Goal: Task Accomplishment & Management: Manage account settings

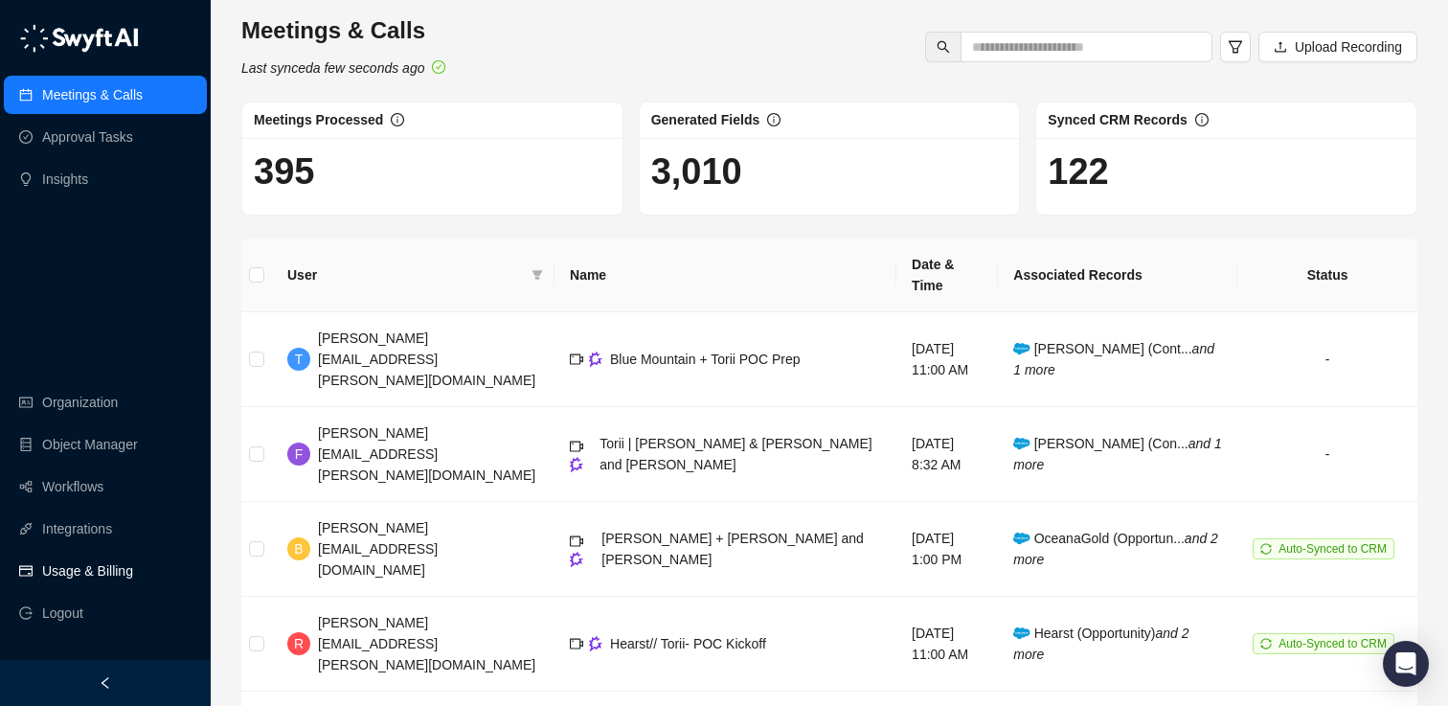
click at [102, 571] on link "Usage & Billing" at bounding box center [87, 571] width 91 height 38
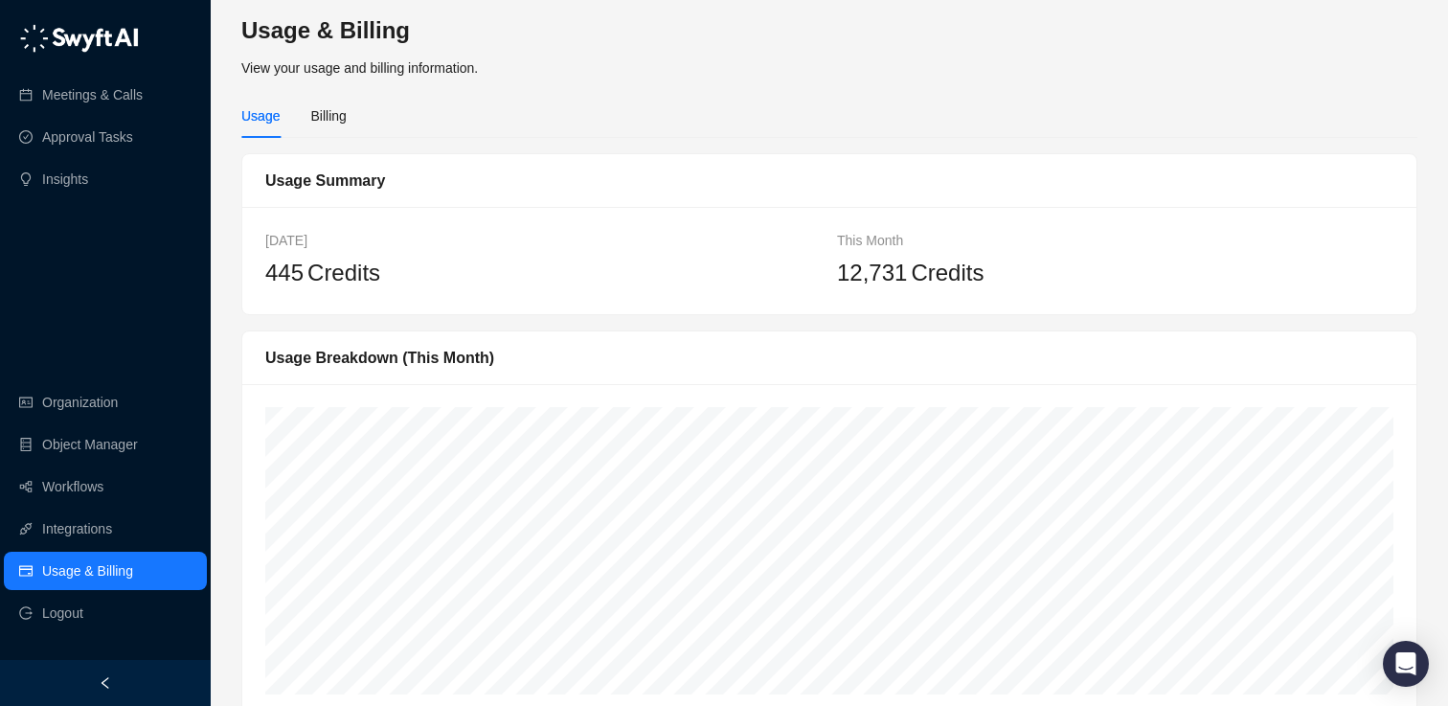
click at [102, 571] on link "Usage & Billing" at bounding box center [87, 571] width 91 height 38
click at [123, 88] on link "Meetings & Calls" at bounding box center [92, 95] width 101 height 38
